Goal: Information Seeking & Learning: Learn about a topic

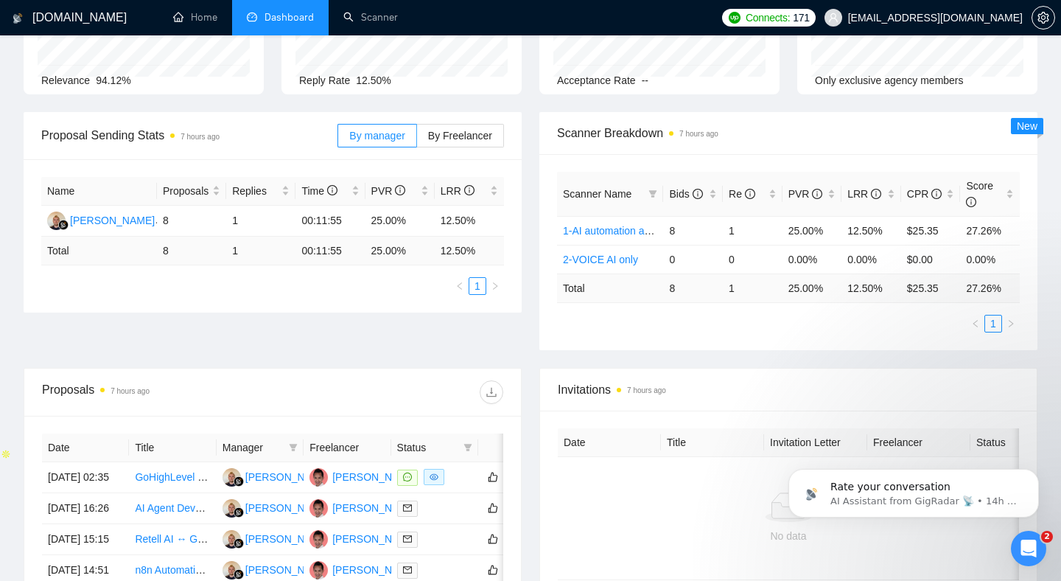
click at [752, 342] on div "Scanner Name Bids Re PVR LRR CPR Score 1-AI automation and Voice for CRM & Book…" at bounding box center [789, 252] width 498 height 196
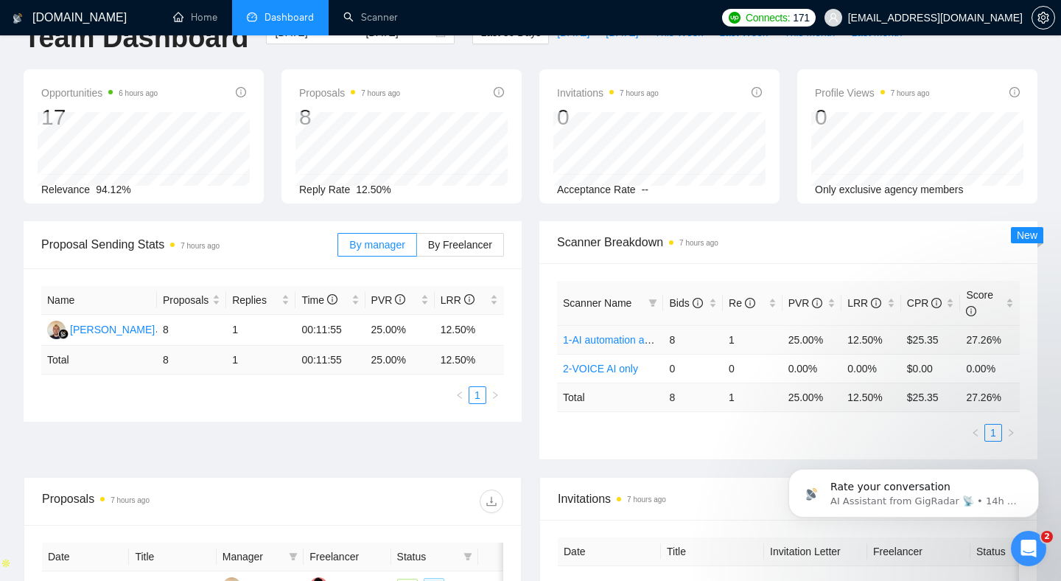
scroll to position [42, 0]
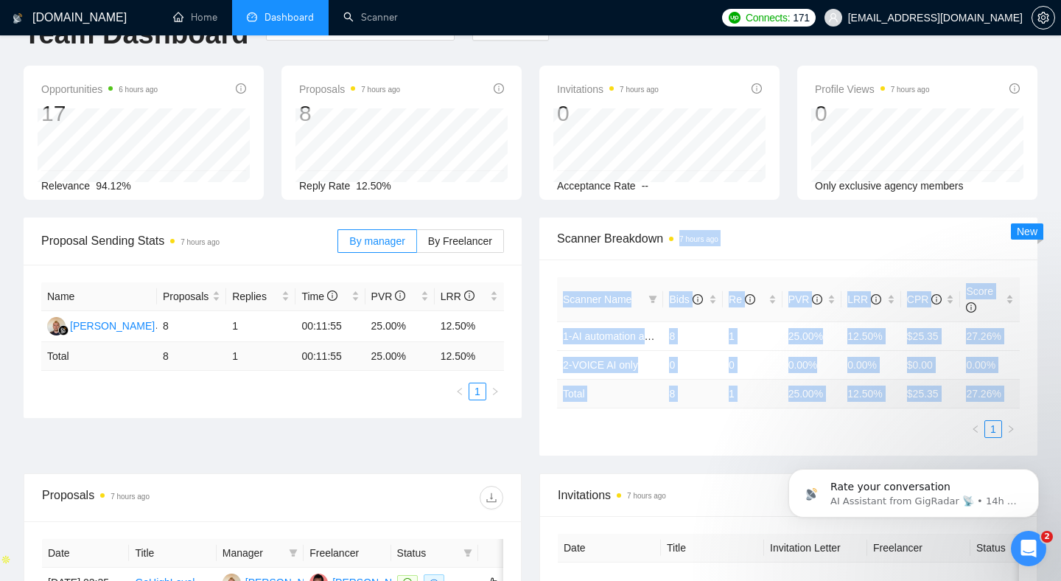
drag, startPoint x: 839, startPoint y: 423, endPoint x: 796, endPoint y: 242, distance: 186.3
click at [796, 242] on div "Scanner Breakdown 7 hours ago Scanner Name Bids Re PVR LRR CPR Score 1-AI autom…" at bounding box center [789, 336] width 498 height 238
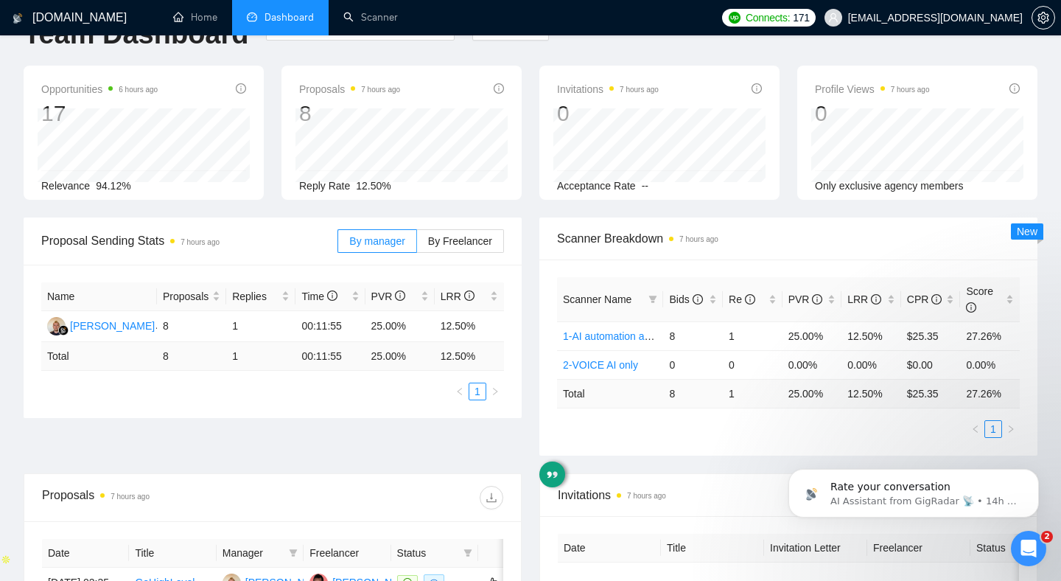
click at [751, 224] on div "Scanner Breakdown 7 hours ago" at bounding box center [788, 238] width 463 height 42
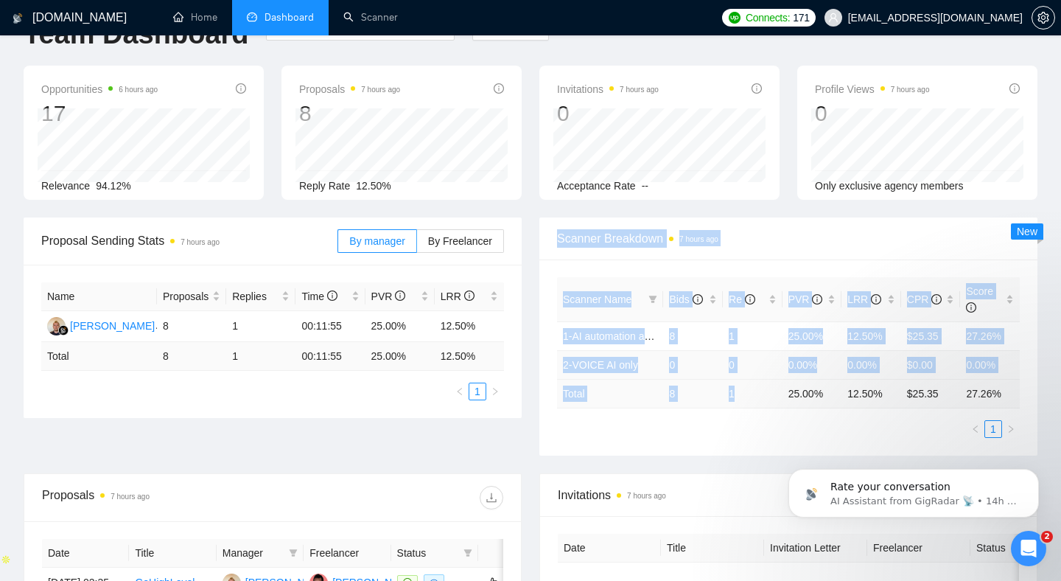
drag, startPoint x: 751, startPoint y: 224, endPoint x: 798, endPoint y: 402, distance: 184.5
click at [795, 402] on div "Scanner Breakdown 7 hours ago Scanner Name Bids Re PVR LRR CPR Score 1-AI autom…" at bounding box center [789, 336] width 498 height 238
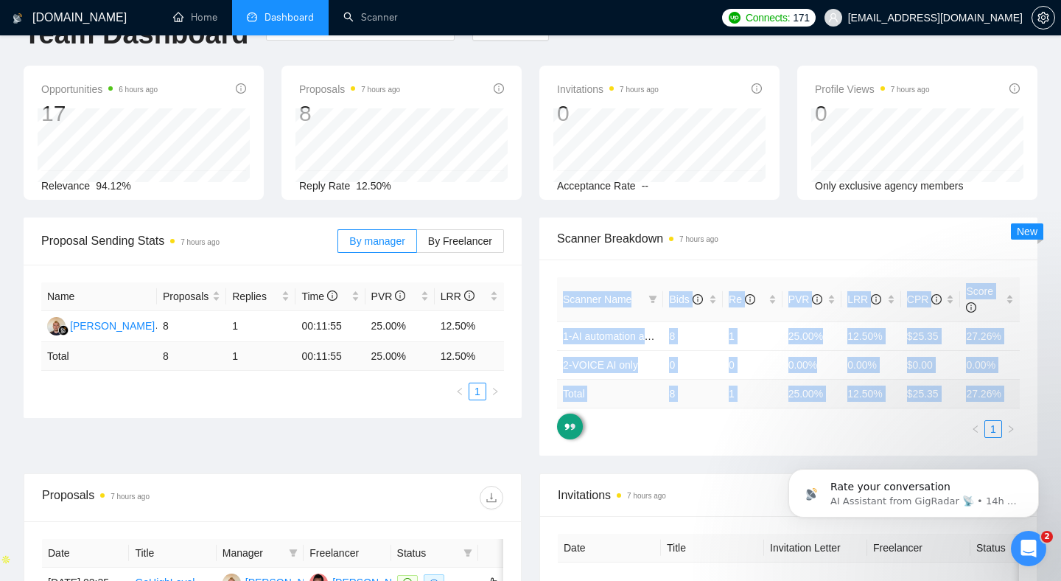
drag, startPoint x: 801, startPoint y: 436, endPoint x: 801, endPoint y: 252, distance: 183.5
click at [801, 252] on div "Scanner Breakdown 7 hours ago Scanner Name Bids Re PVR LRR CPR Score 1-AI autom…" at bounding box center [789, 336] width 498 height 238
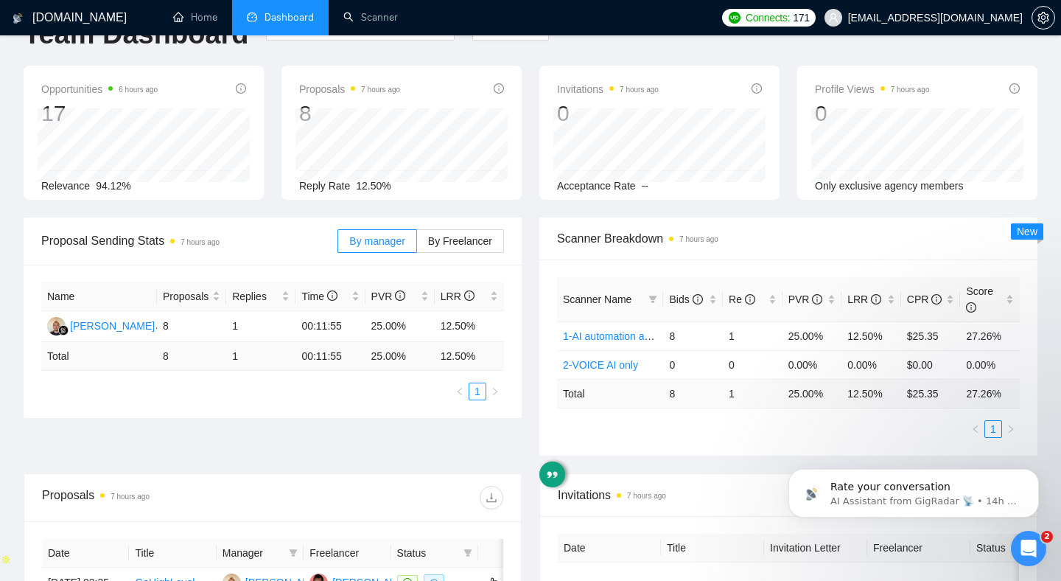
click at [781, 256] on div "Scanner Breakdown 7 hours ago" at bounding box center [788, 238] width 463 height 42
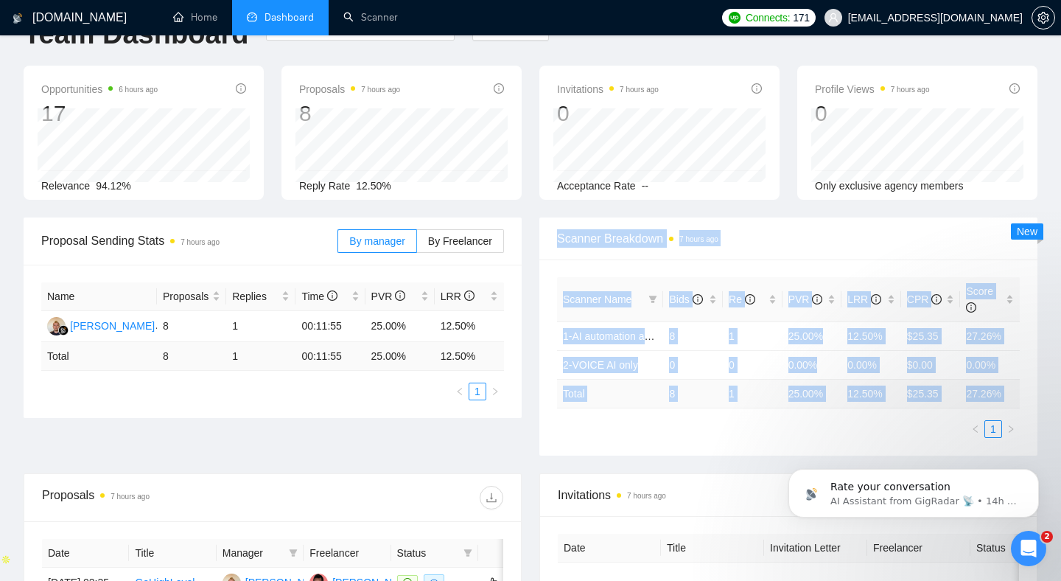
drag, startPoint x: 733, startPoint y: 223, endPoint x: 750, endPoint y: 419, distance: 196.1
click at [750, 419] on div "Scanner Breakdown 7 hours ago Scanner Name Bids Re PVR LRR CPR Score 1-AI autom…" at bounding box center [789, 336] width 498 height 238
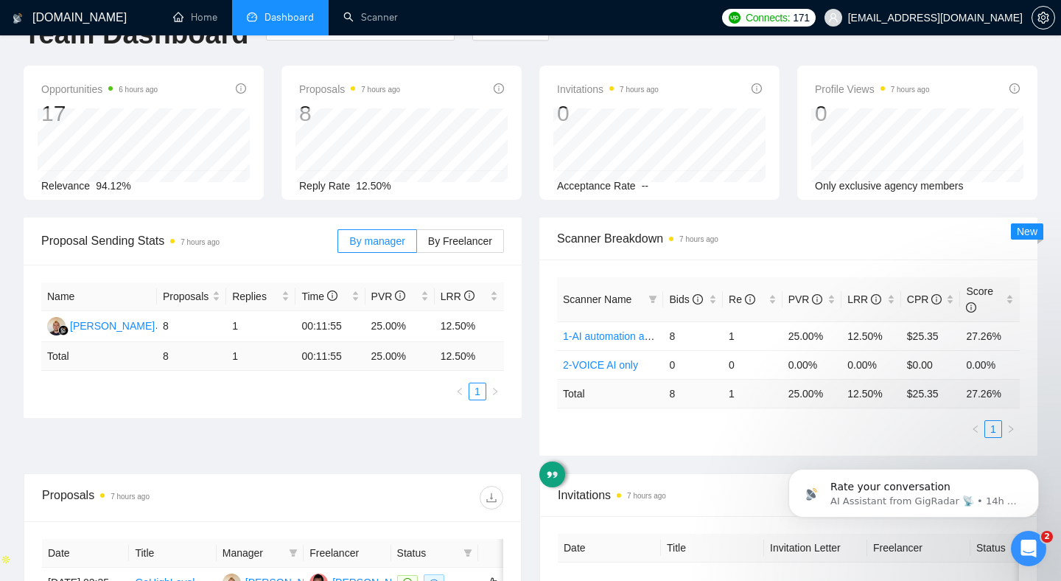
click at [753, 427] on ul "1" at bounding box center [788, 429] width 463 height 18
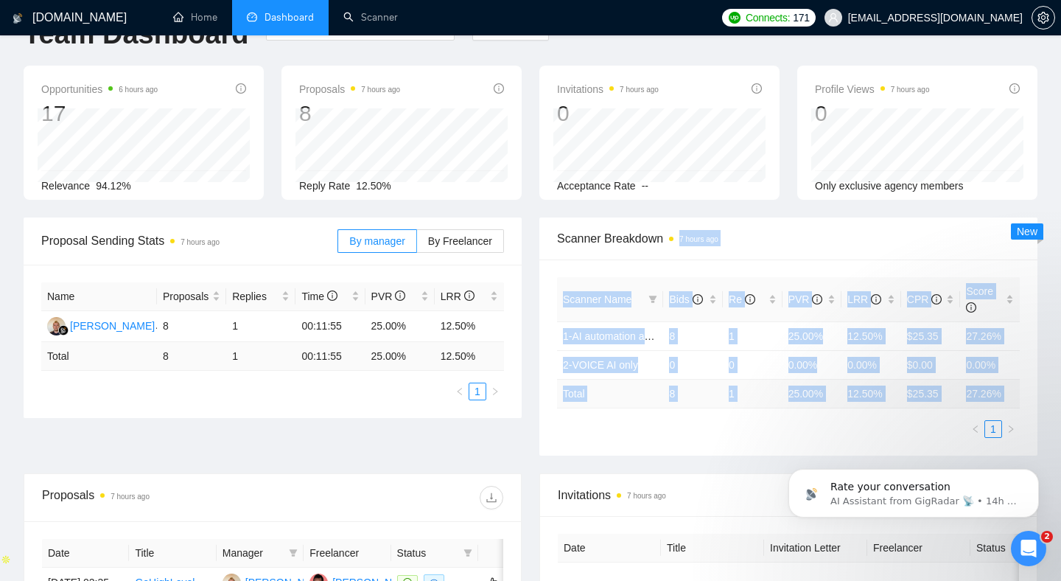
drag, startPoint x: 753, startPoint y: 401, endPoint x: 753, endPoint y: 223, distance: 178.4
click at [753, 225] on div "Scanner Breakdown 7 hours ago Scanner Name Bids Re PVR LRR CPR Score 1-AI autom…" at bounding box center [789, 336] width 498 height 238
click at [753, 223] on div "Scanner Breakdown 7 hours ago" at bounding box center [788, 238] width 463 height 42
